Goal: Transaction & Acquisition: Book appointment/travel/reservation

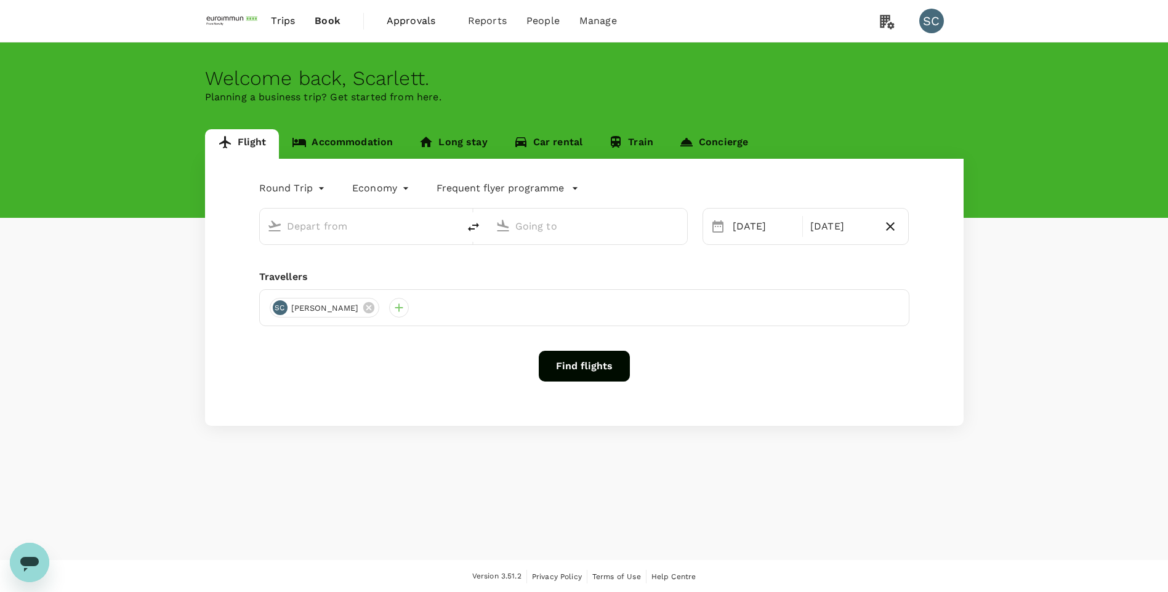
click at [344, 155] on link "Accommodation" at bounding box center [342, 144] width 127 height 30
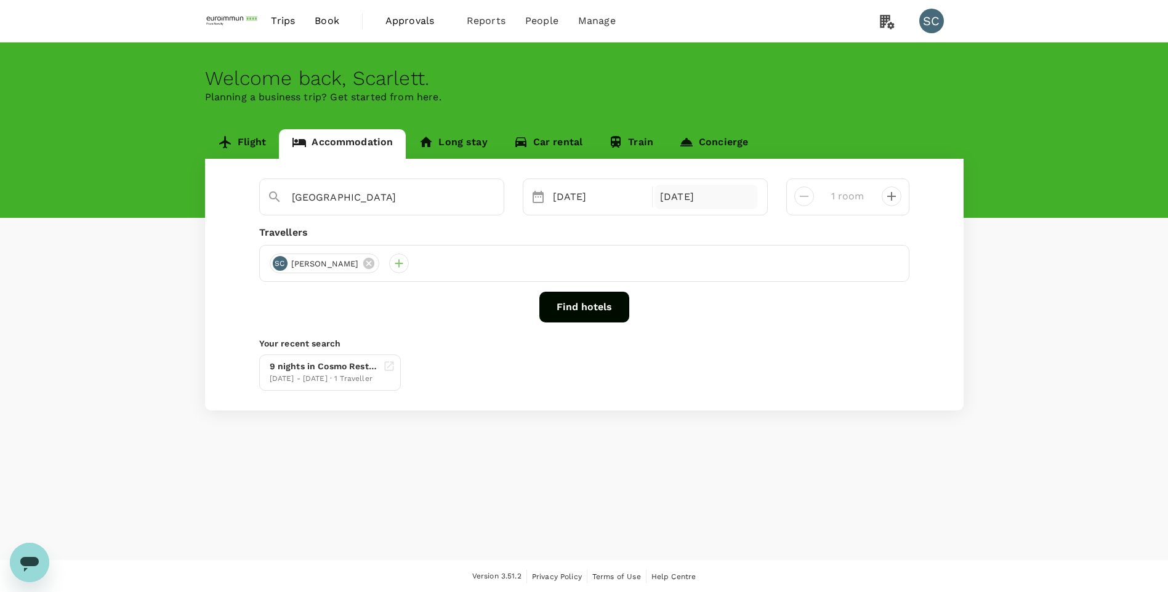
click at [696, 208] on div "30 Sep" at bounding box center [706, 197] width 102 height 25
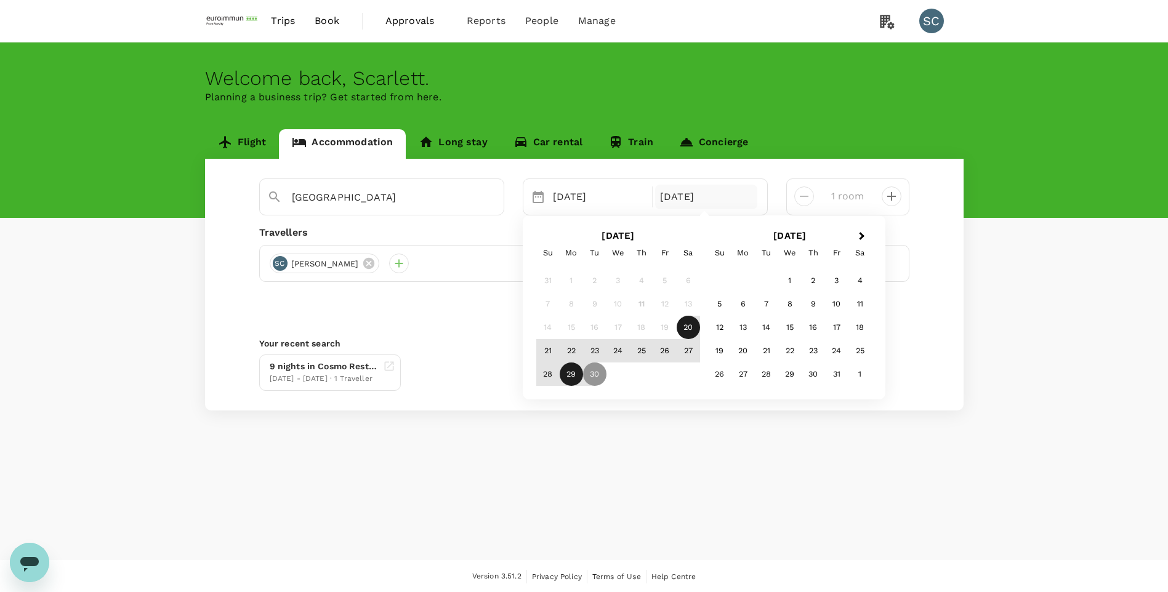
click at [574, 369] on div "29" at bounding box center [570, 374] width 23 height 23
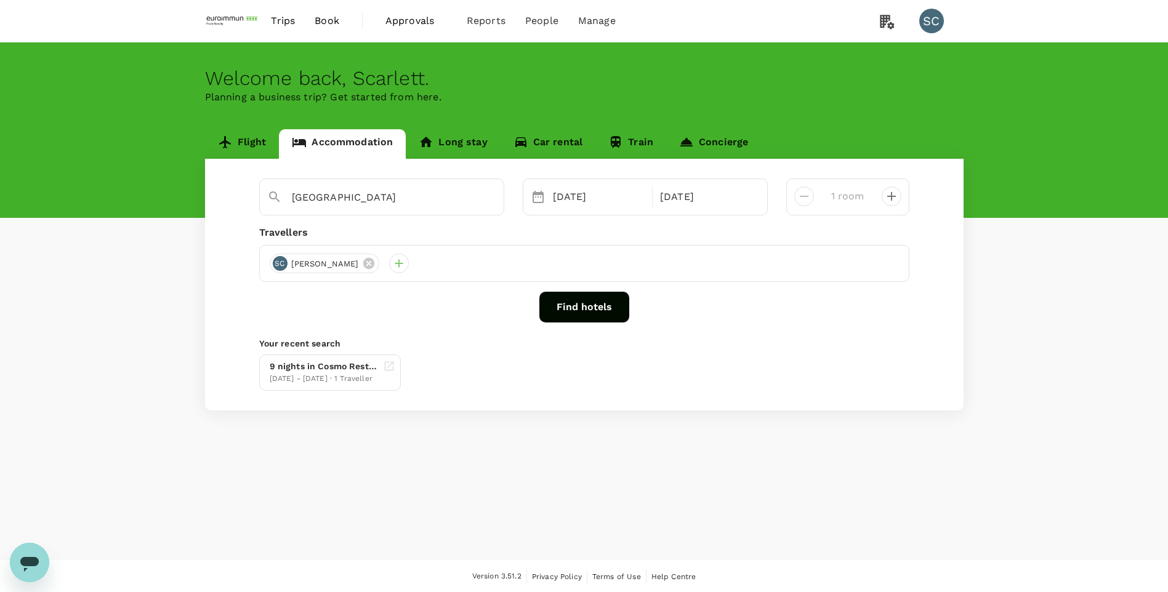
click at [569, 309] on button "Find hotels" at bounding box center [584, 307] width 90 height 31
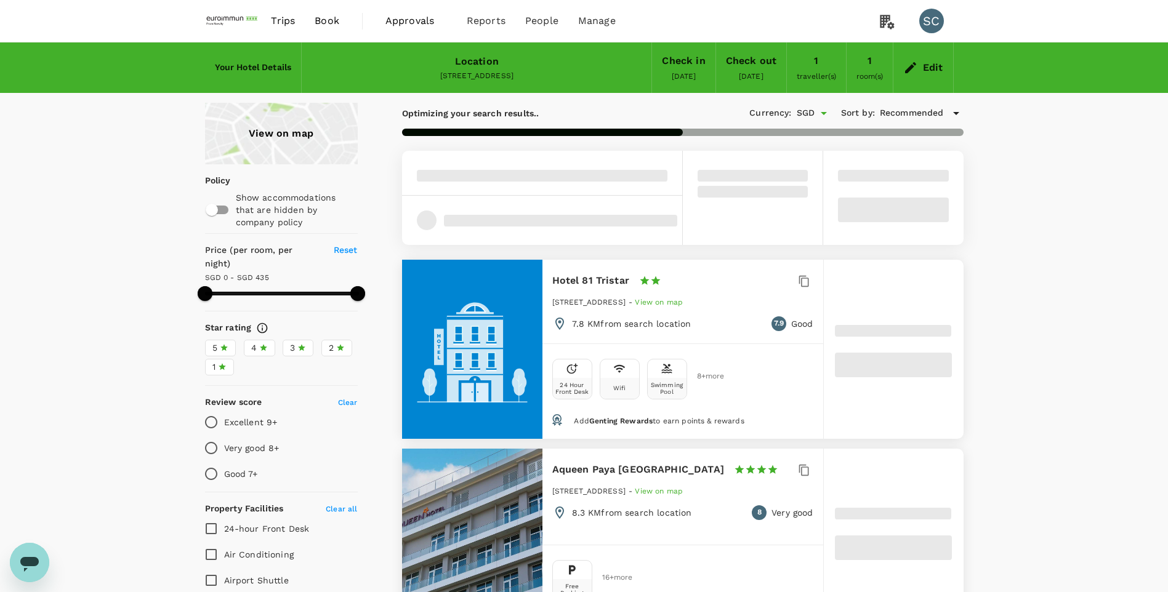
type input "434"
type input "SGD"
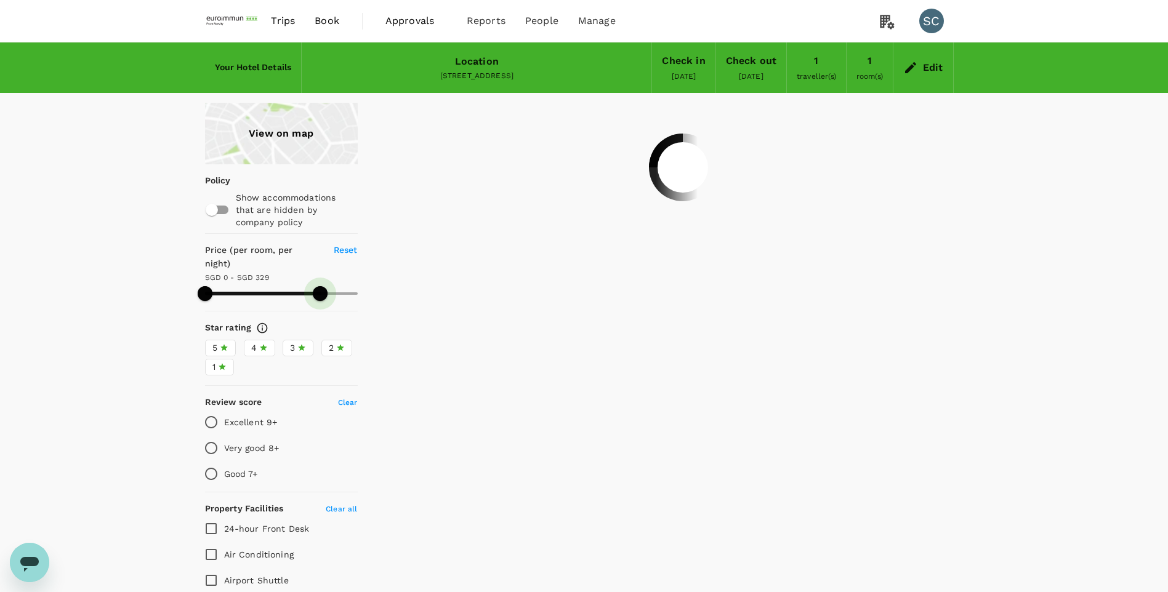
drag, startPoint x: 357, startPoint y: 283, endPoint x: 320, endPoint y: 279, distance: 37.1
click at [320, 286] on span at bounding box center [320, 293] width 15 height 15
click at [327, 286] on span at bounding box center [327, 293] width 15 height 15
click at [322, 286] on span at bounding box center [327, 293] width 15 height 15
click at [322, 286] on span at bounding box center [322, 293] width 15 height 15
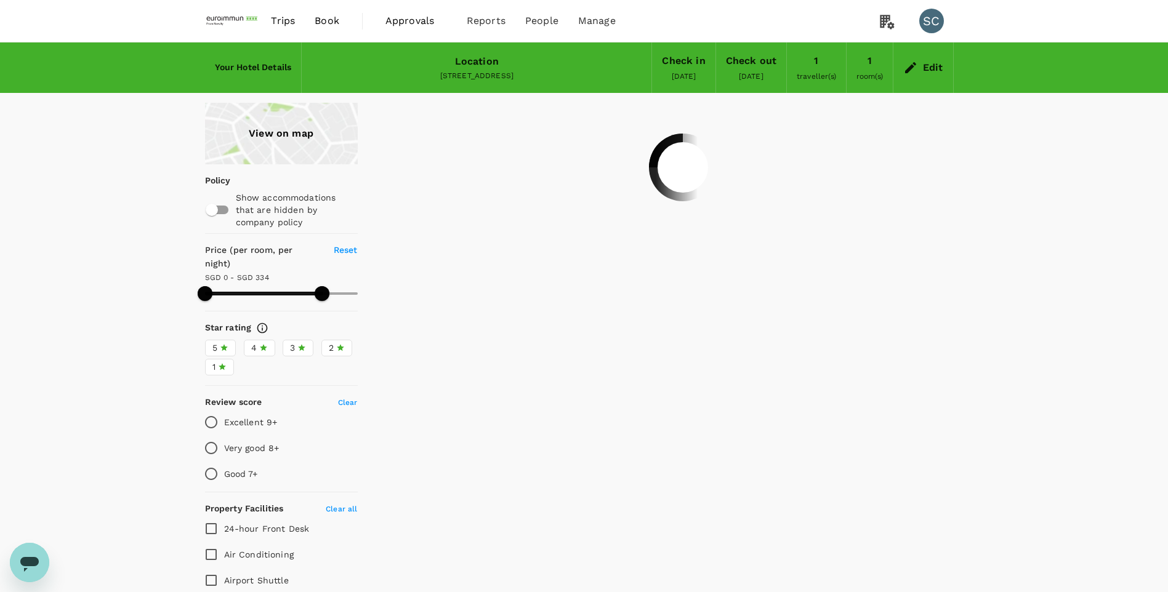
type input "332"
click at [321, 286] on span at bounding box center [321, 293] width 15 height 15
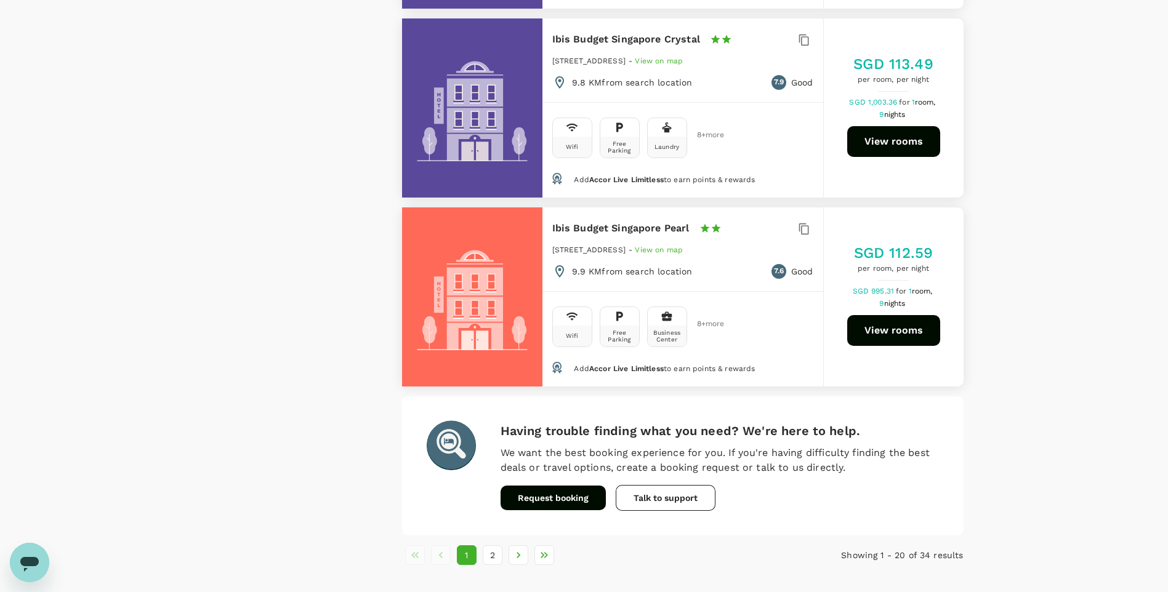
scroll to position [3530, 0]
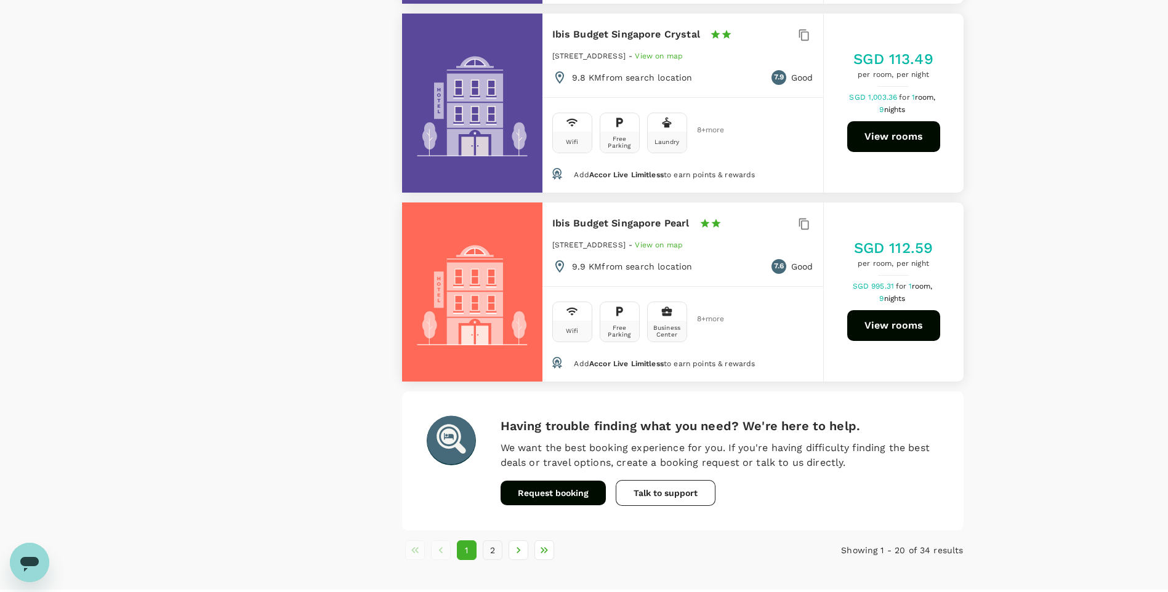
click at [487, 540] on button "2" at bounding box center [493, 550] width 20 height 20
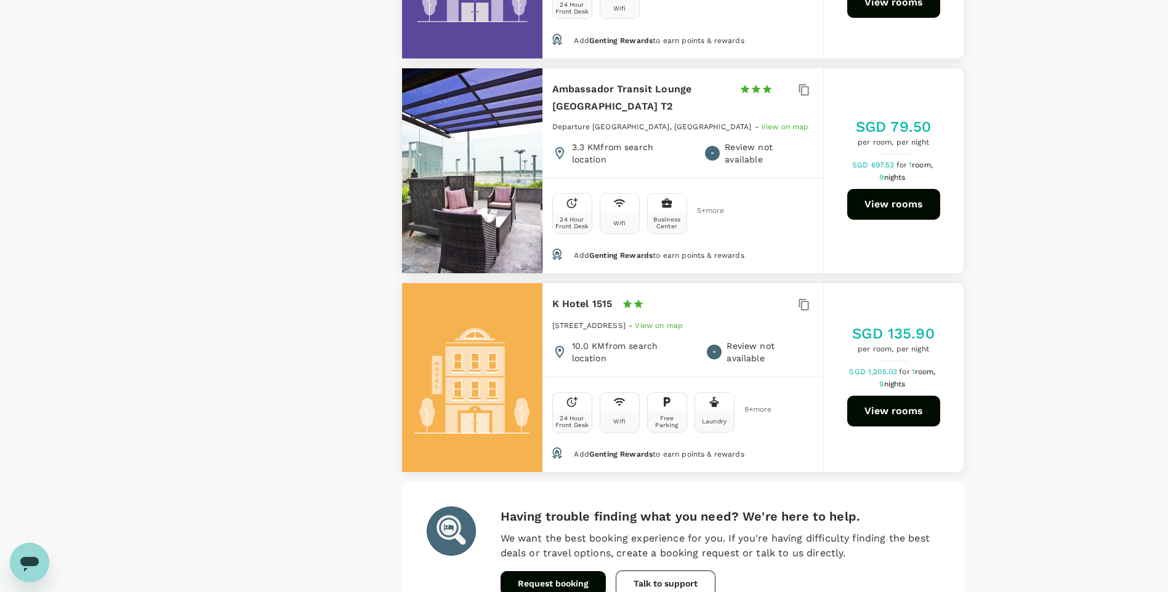
scroll to position [2474, 0]
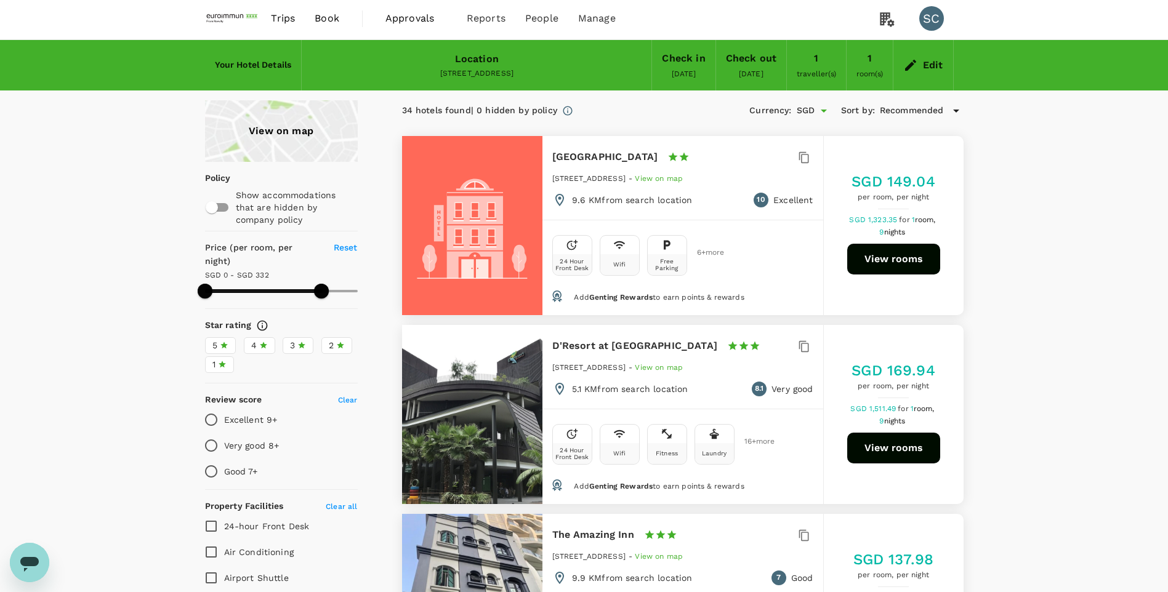
scroll to position [0, 0]
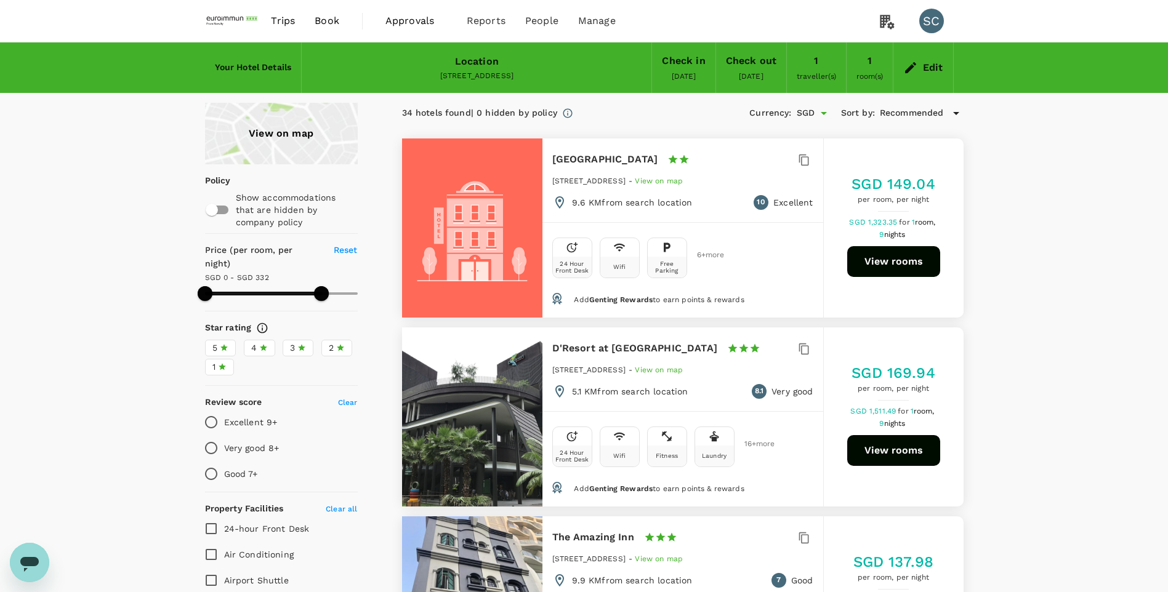
drag, startPoint x: 251, startPoint y: 332, endPoint x: 244, endPoint y: 337, distance: 8.9
click at [251, 342] on span "4" at bounding box center [254, 348] width 6 height 13
click at [0, 0] on input "4" at bounding box center [0, 0] width 0 height 0
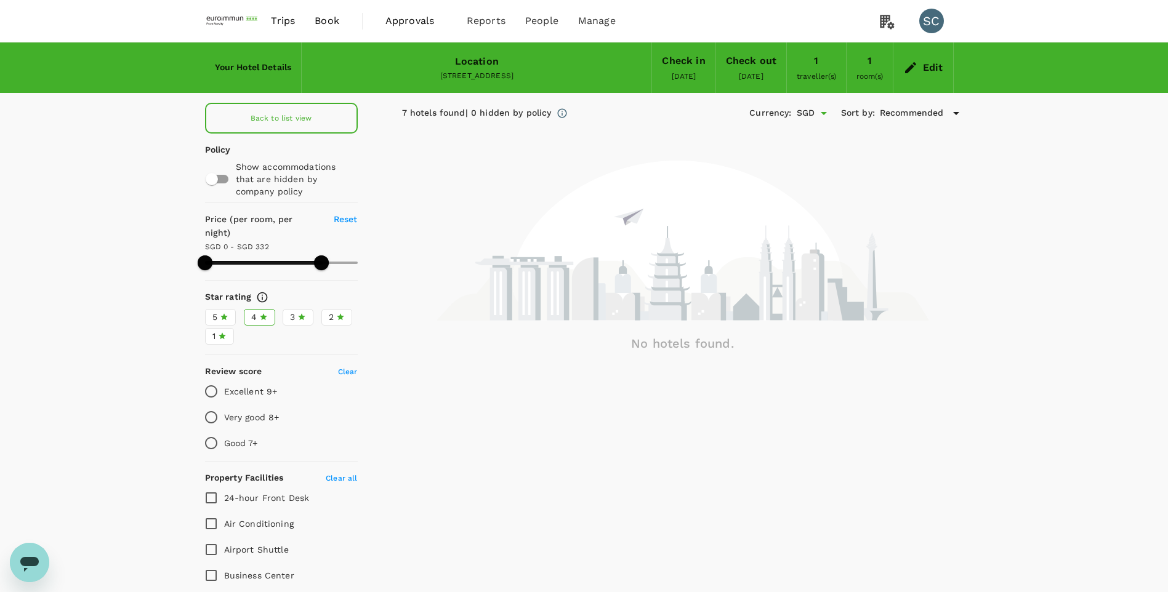
click at [295, 310] on label "3" at bounding box center [298, 317] width 31 height 17
click at [0, 0] on input "3" at bounding box center [0, 0] width 0 height 0
click at [333, 311] on span "2" at bounding box center [331, 317] width 5 height 13
click at [0, 0] on input "2" at bounding box center [0, 0] width 0 height 0
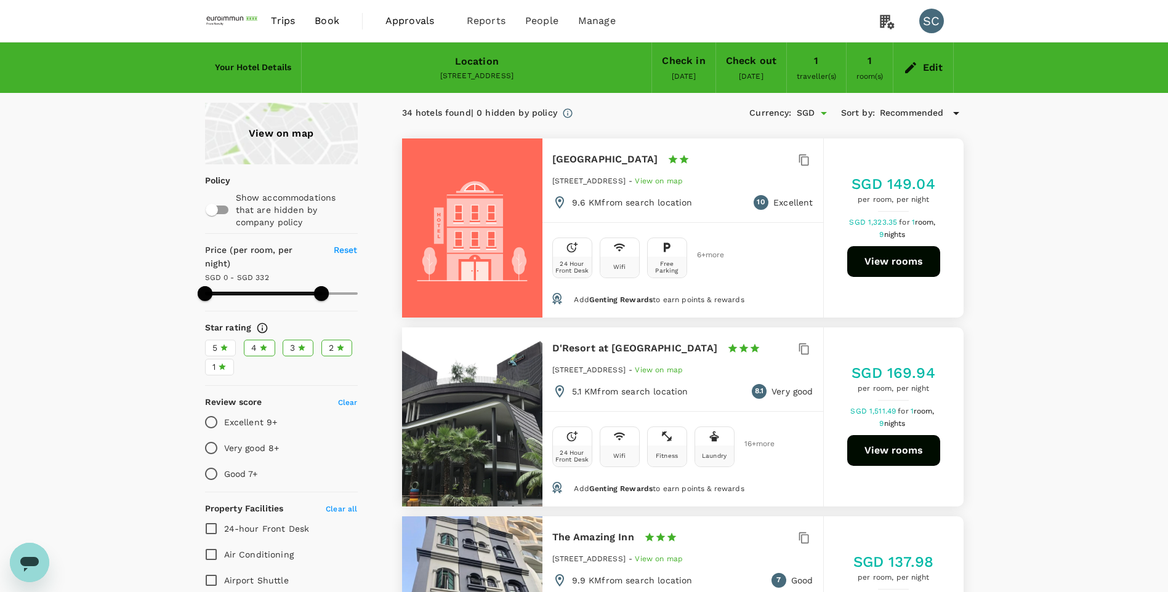
click at [279, 25] on span "Trips" at bounding box center [283, 21] width 24 height 15
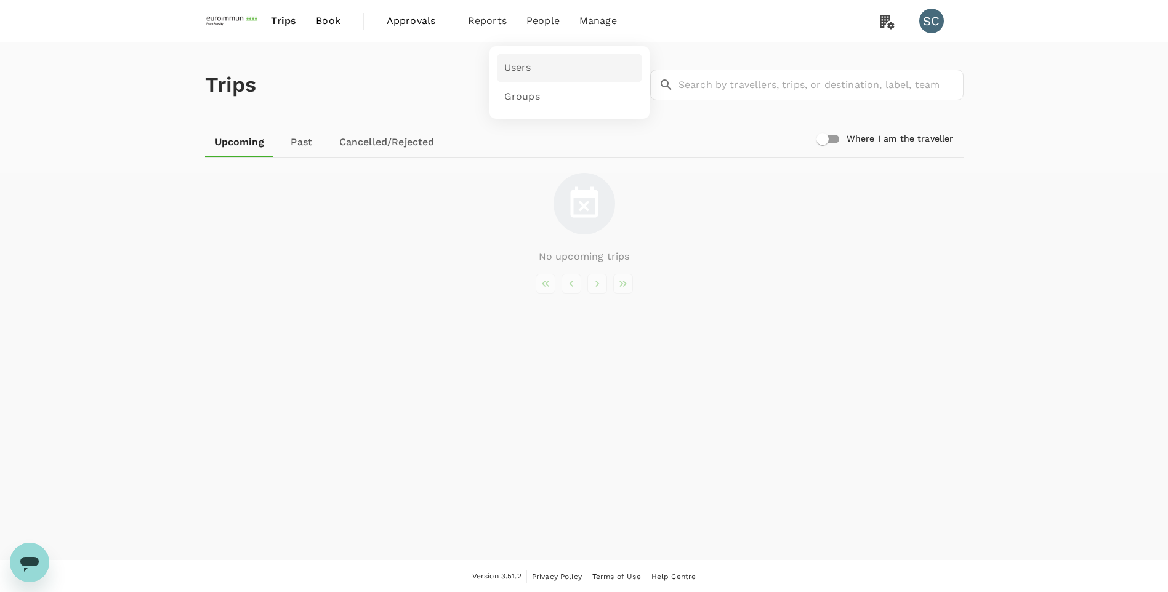
click at [527, 62] on span "Users" at bounding box center [517, 68] width 27 height 14
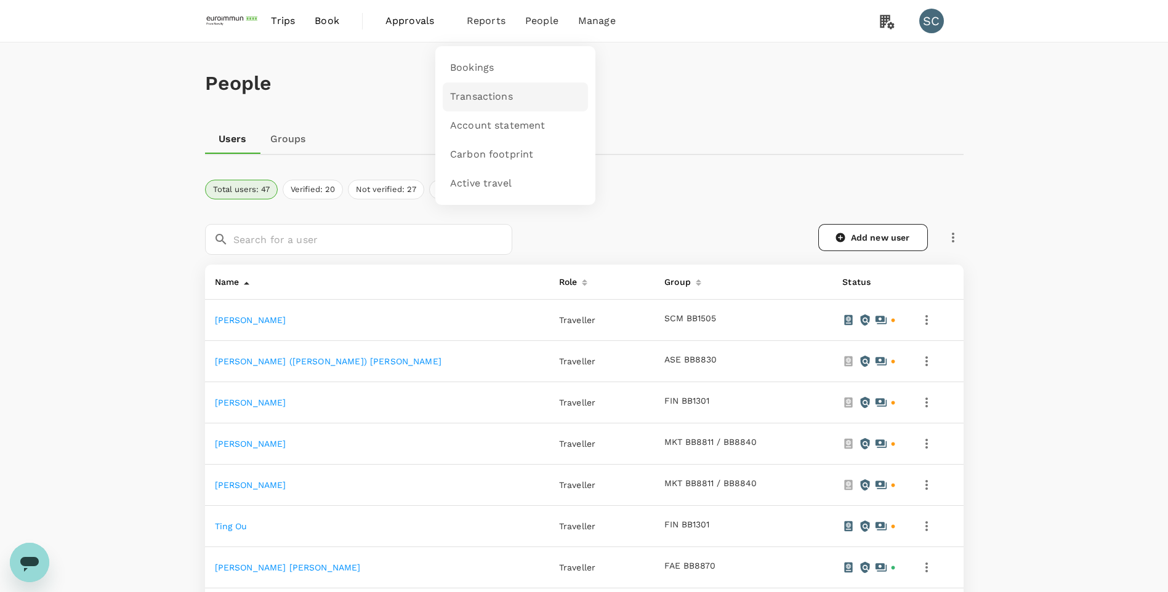
click at [488, 98] on span "Transactions" at bounding box center [481, 97] width 63 height 14
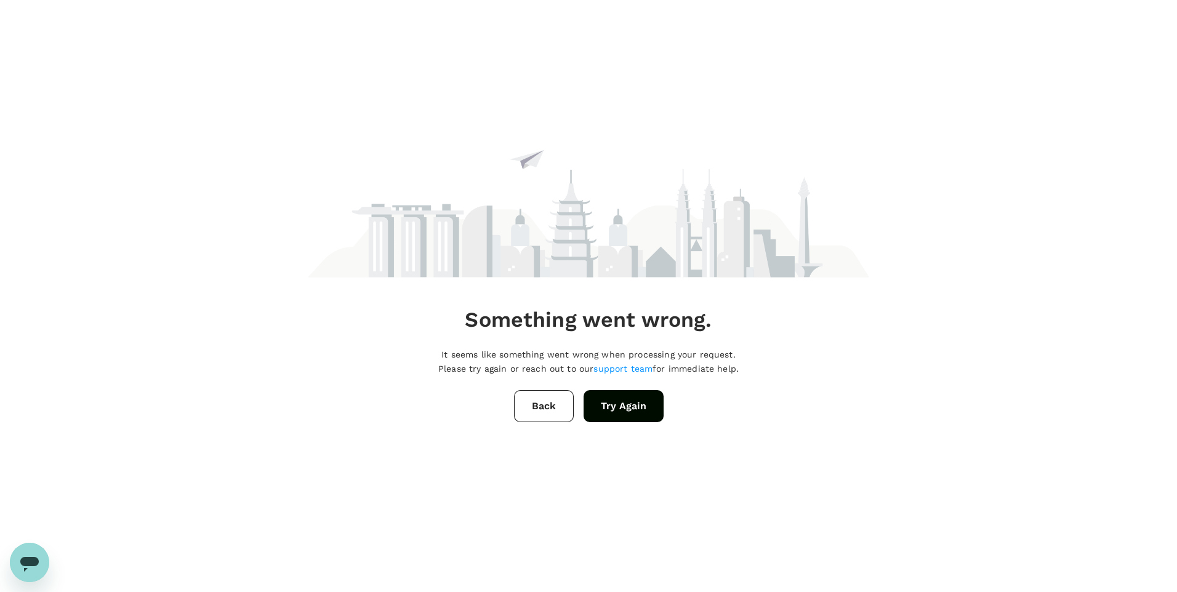
click at [630, 404] on button "Try Again" at bounding box center [623, 406] width 80 height 32
click at [559, 402] on button "Back" at bounding box center [544, 406] width 60 height 32
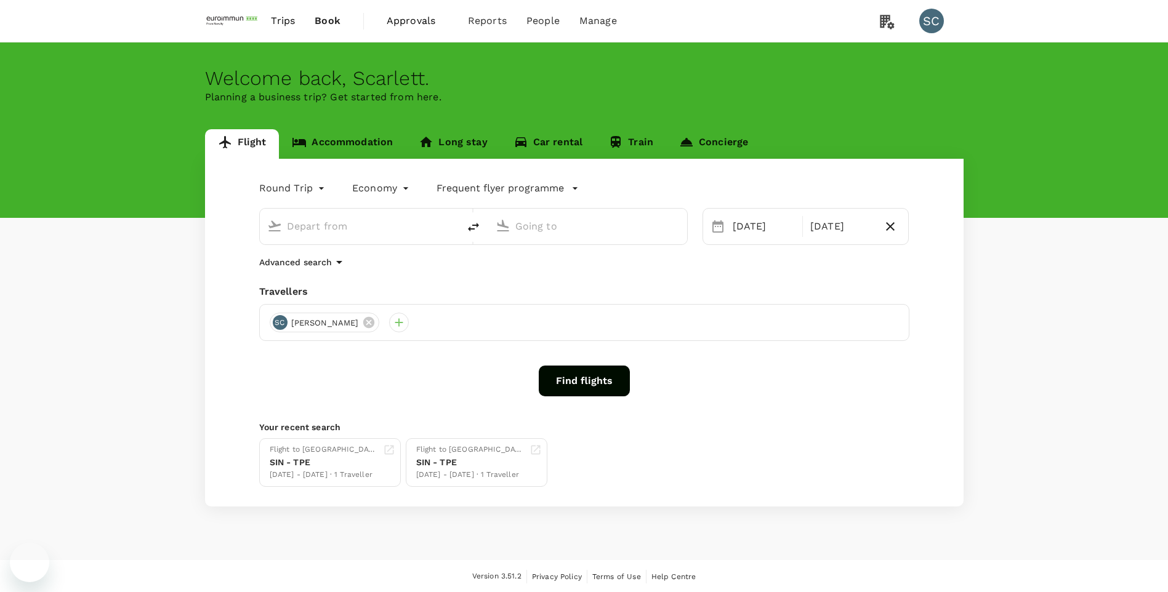
type input "Singapore Changi (SIN)"
type input "Taiwan Taoyuan Intl (TPE)"
type input "Singapore Changi (SIN)"
type input "Taiwan Taoyuan Intl (TPE)"
click at [351, 145] on link "Accommodation" at bounding box center [342, 144] width 127 height 30
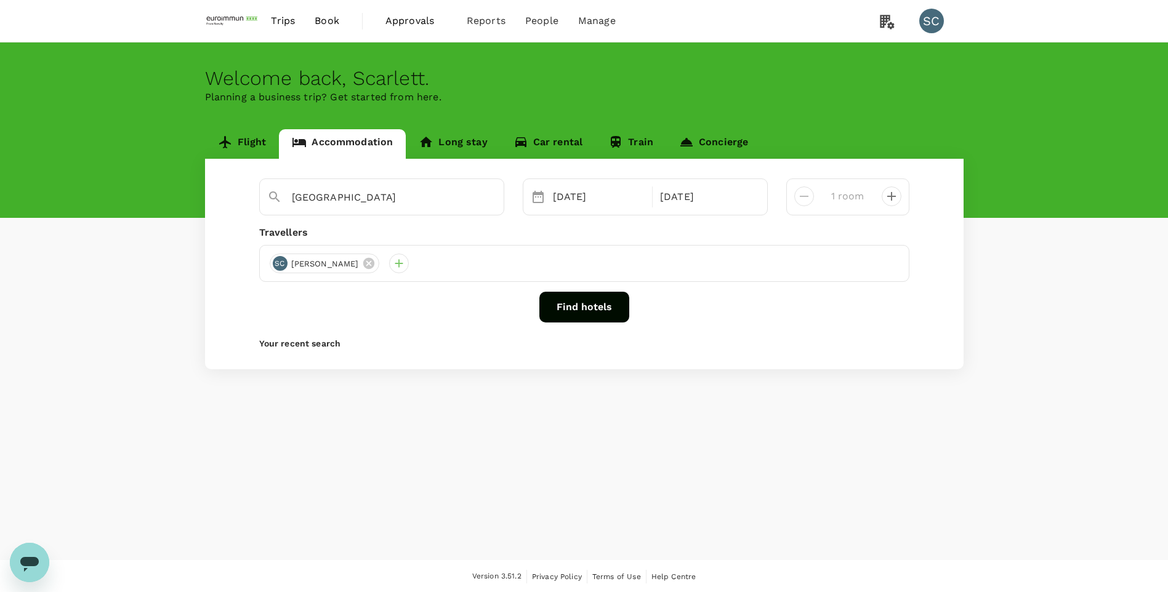
click at [579, 311] on button "Find hotels" at bounding box center [584, 307] width 90 height 31
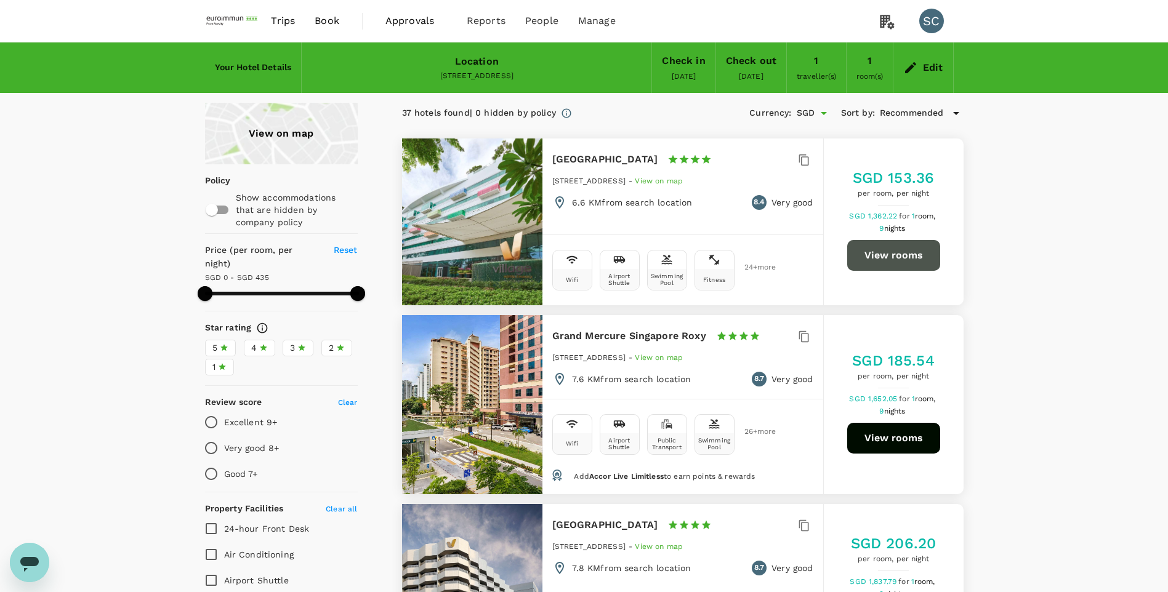
click at [922, 263] on button "View rooms" at bounding box center [893, 255] width 93 height 31
type input "434"
click at [223, 22] on img at bounding box center [233, 20] width 57 height 27
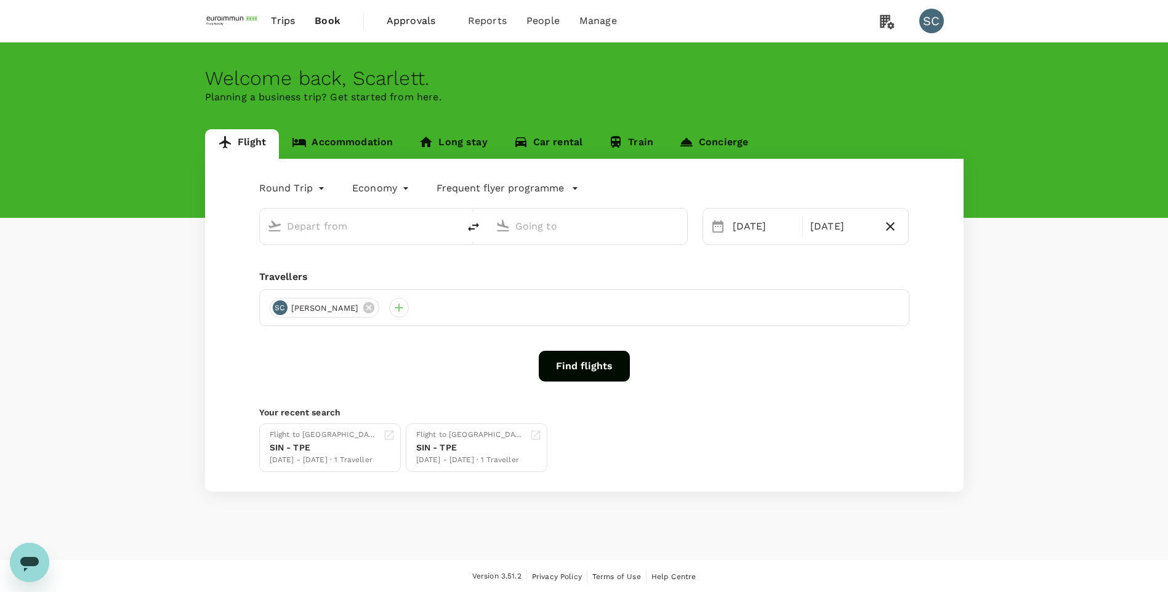
type input "Singapore Changi (SIN)"
type input "Taiwan Taoyuan Intl (TPE)"
type input "Singapore Changi (SIN)"
type input "Taiwan Taoyuan Intl (TPE)"
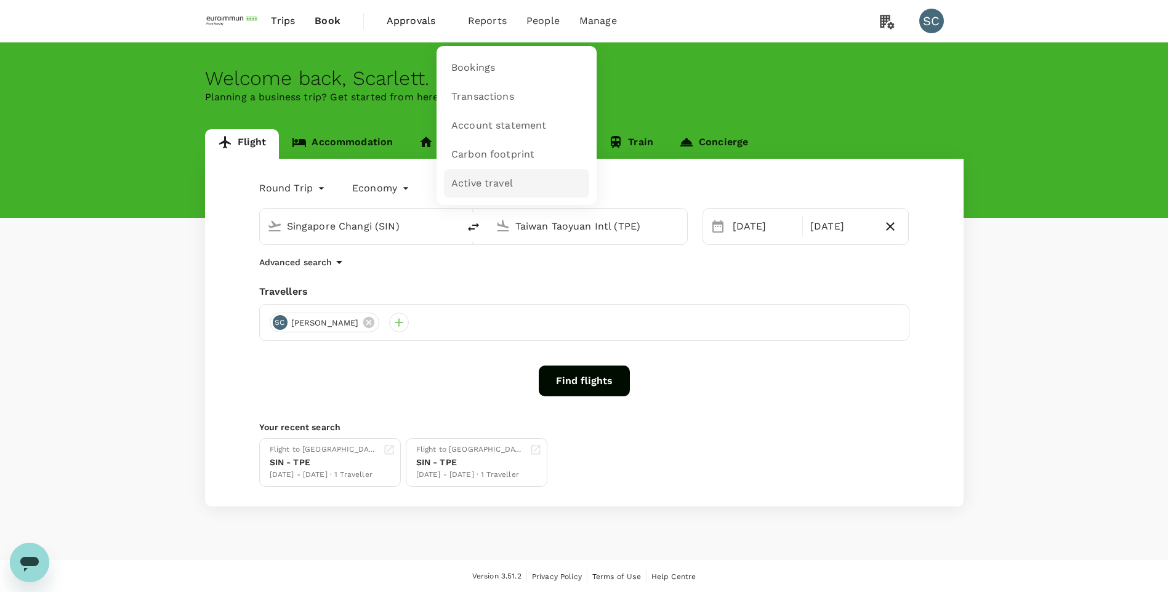
click at [515, 182] on link "Active travel" at bounding box center [516, 183] width 145 height 29
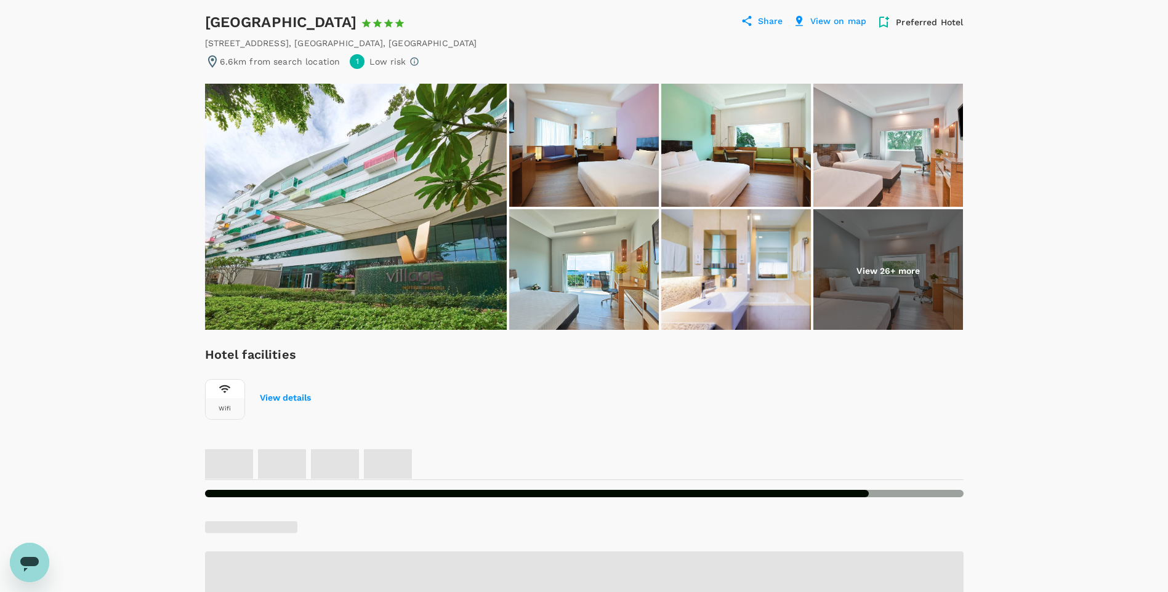
scroll to position [123, 0]
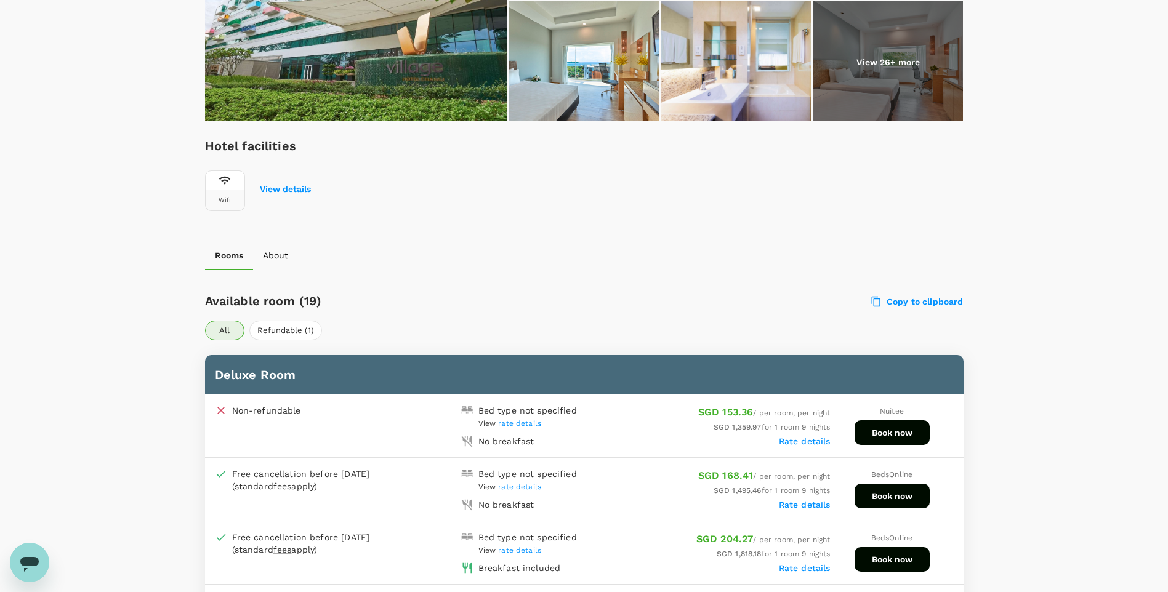
scroll to position [431, 0]
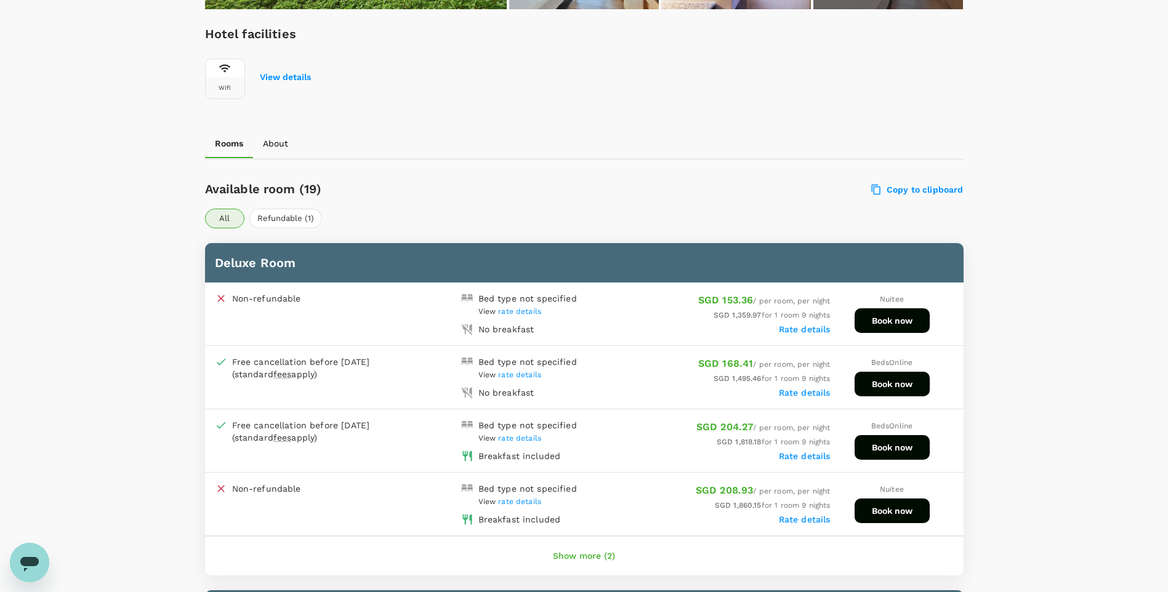
click at [799, 455] on label "Rate details" at bounding box center [805, 456] width 52 height 10
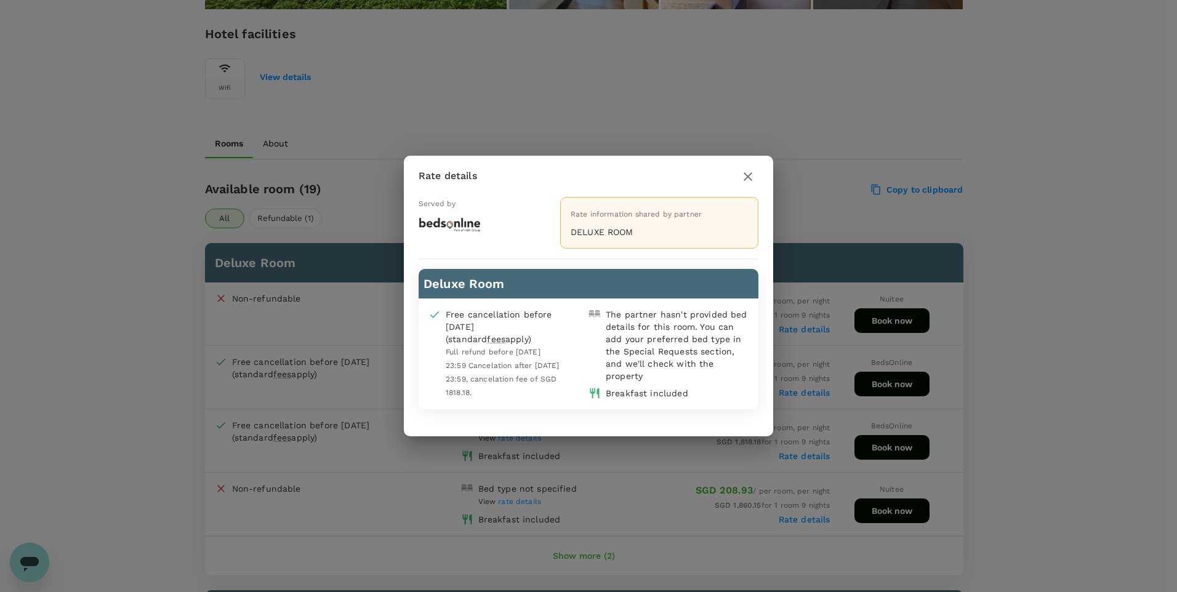
click at [755, 170] on icon "button" at bounding box center [747, 176] width 15 height 15
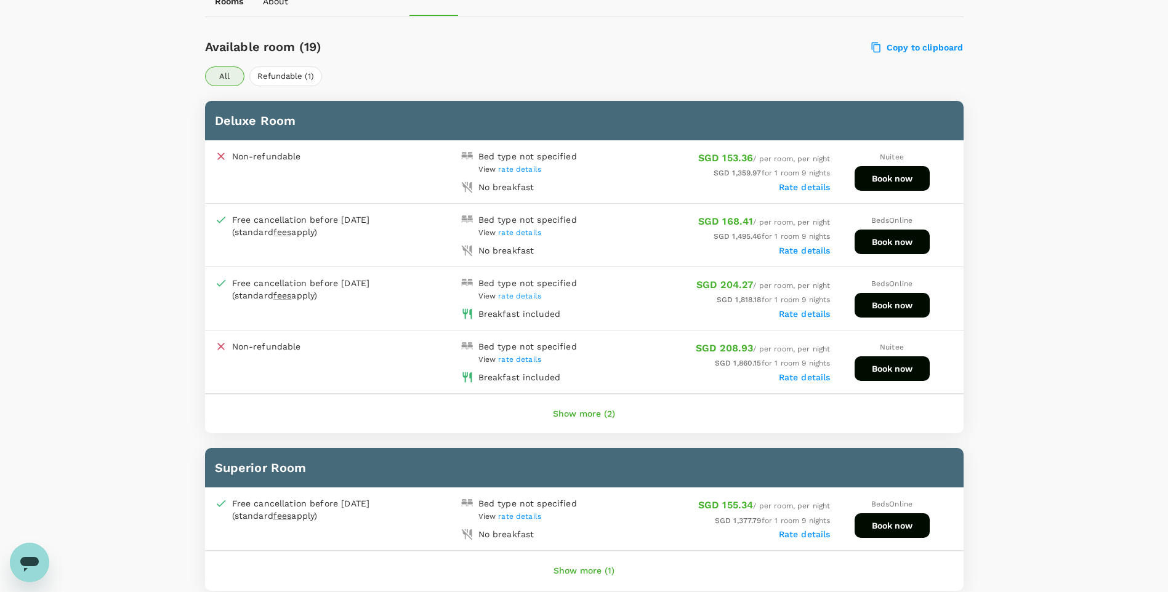
scroll to position [492, 0]
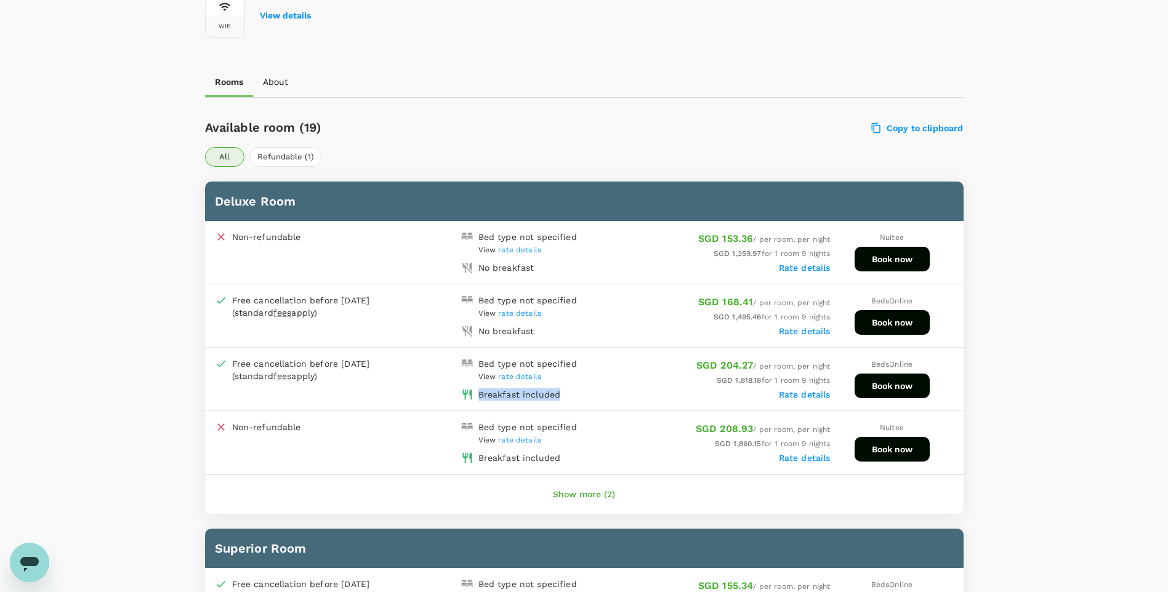
drag, startPoint x: 566, startPoint y: 398, endPoint x: 577, endPoint y: 398, distance: 11.1
click at [577, 398] on div "Breakfast included" at bounding box center [520, 391] width 128 height 17
drag, startPoint x: 577, startPoint y: 398, endPoint x: 665, endPoint y: 401, distance: 87.5
click at [665, 401] on div "Free cancellation before 17 Sep 2025 (standard fees apply) Bed type not specifi…" at bounding box center [584, 379] width 758 height 63
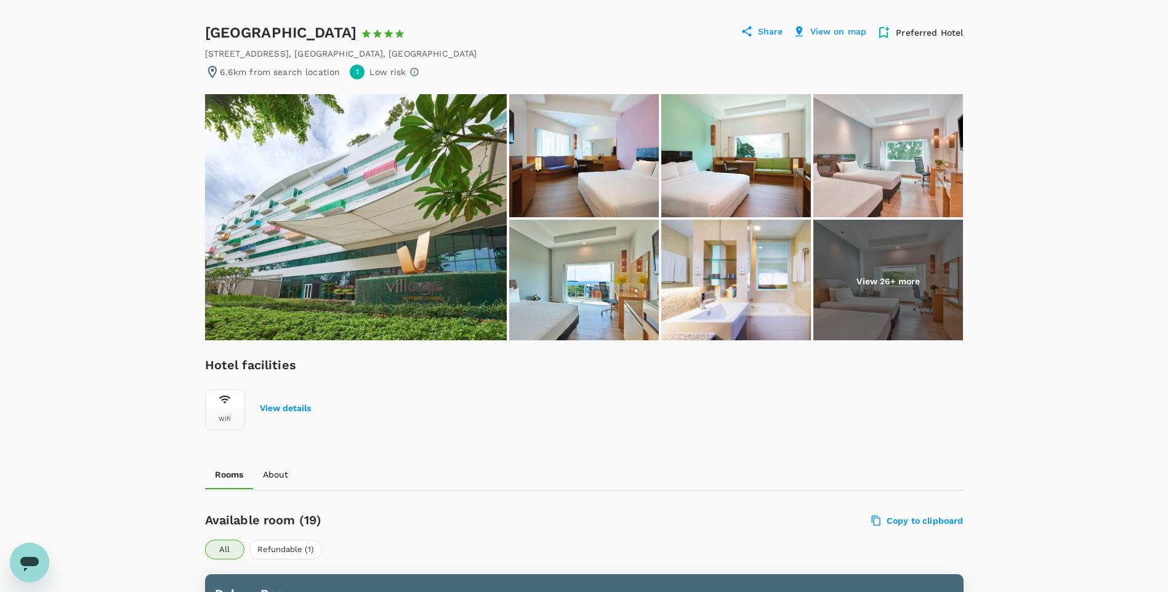
scroll to position [0, 0]
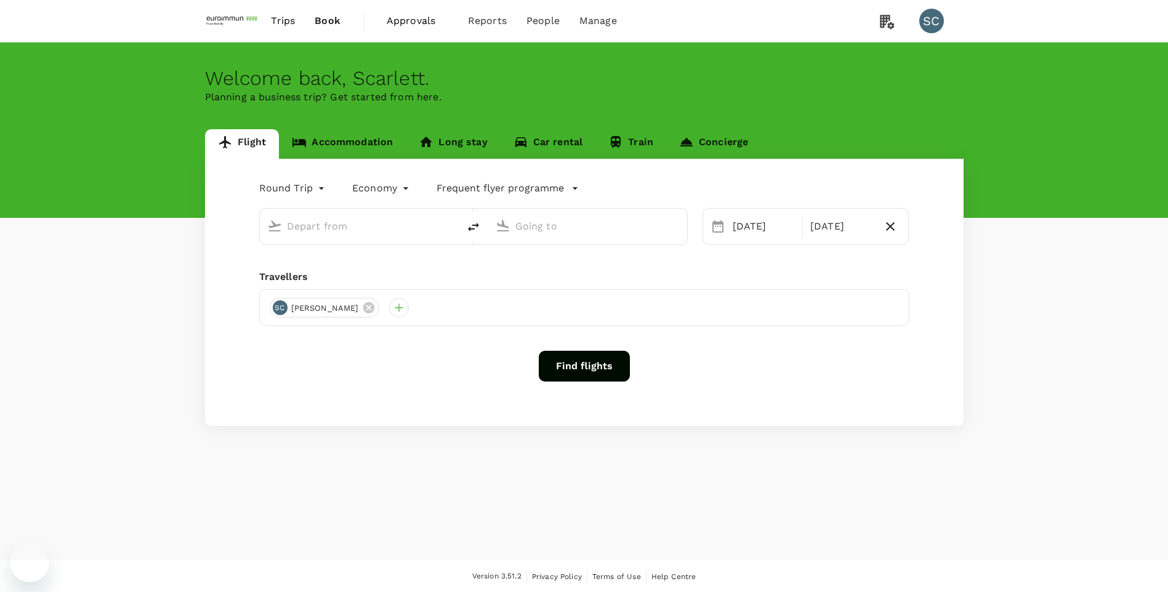
type input "Singapore Changi (SIN)"
type input "Taiwan Taoyuan Intl (TPE)"
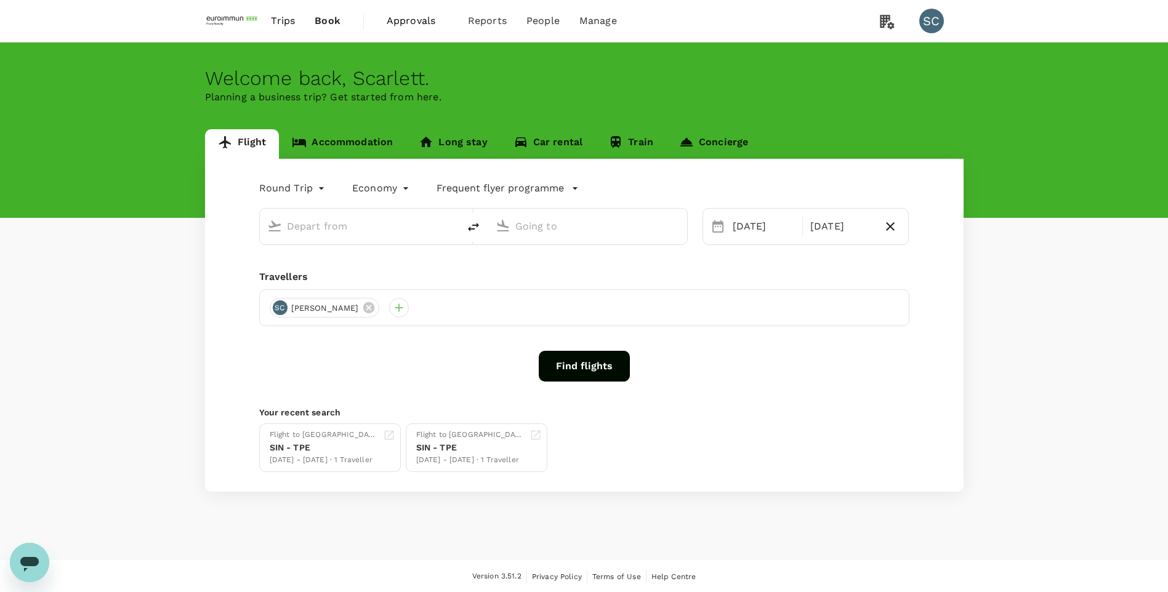
type input "Singapore Changi (SIN)"
type input "Taiwan Taoyuan Intl (TPE)"
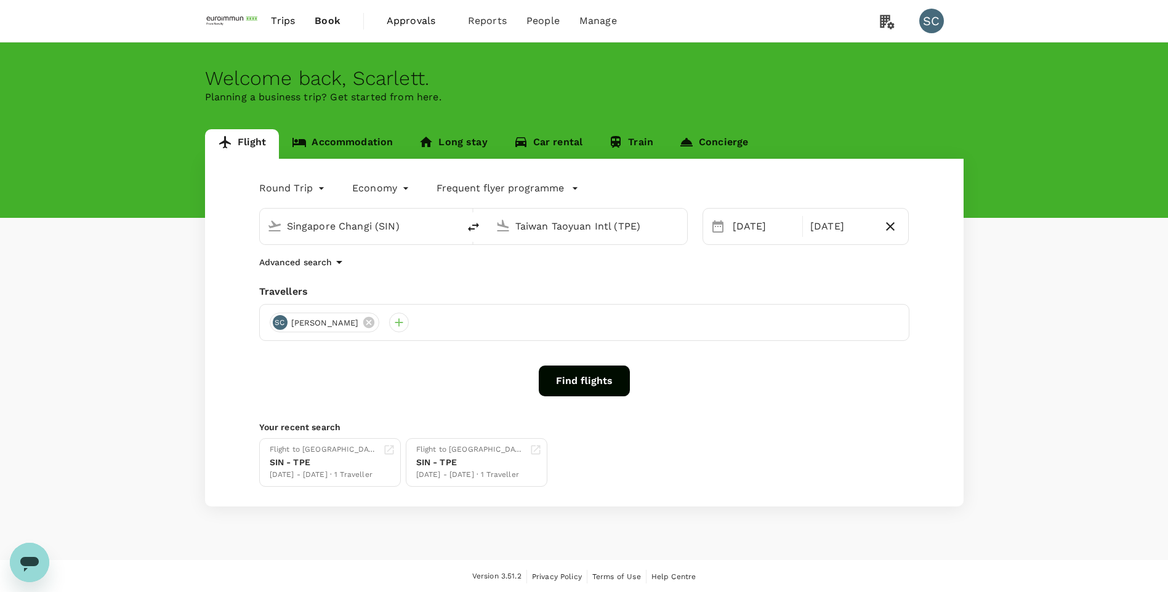
click at [1078, 326] on div "Flight Accommodation Long stay Car rental Train Concierge Round Trip roundtrip …" at bounding box center [584, 317] width 1168 height 377
drag, startPoint x: 59, startPoint y: 283, endPoint x: 108, endPoint y: 260, distance: 54.0
click at [59, 283] on div "Flight Accommodation Long stay Car rental Train Concierge Round Trip roundtrip …" at bounding box center [584, 317] width 1168 height 377
